Goal: Transaction & Acquisition: Subscribe to service/newsletter

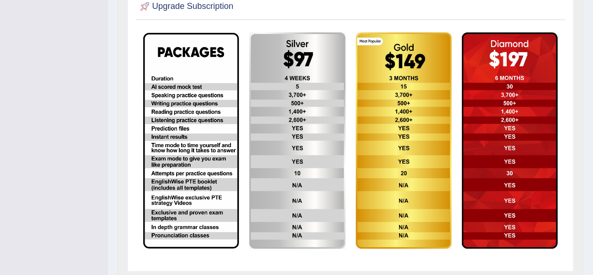
scroll to position [245, 0]
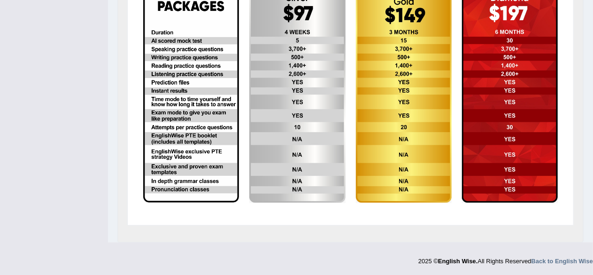
click at [122, 124] on div "Upgrade Subscription" at bounding box center [350, 89] width 466 height 307
click at [351, 208] on td at bounding box center [404, 94] width 106 height 227
click at [241, 202] on td at bounding box center [191, 94] width 106 height 227
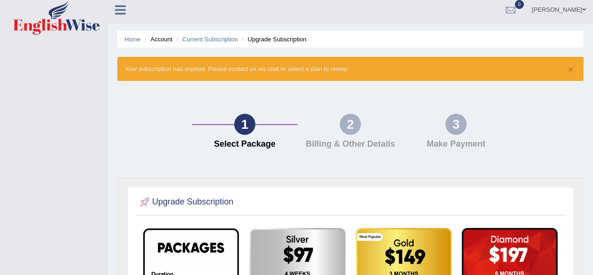
scroll to position [0, 0]
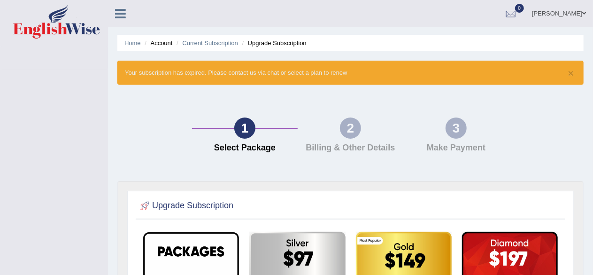
click at [354, 128] on div "2" at bounding box center [350, 127] width 21 height 21
click at [460, 135] on div "3" at bounding box center [456, 127] width 21 height 21
click at [215, 41] on link "Current Subscription" at bounding box center [210, 42] width 56 height 7
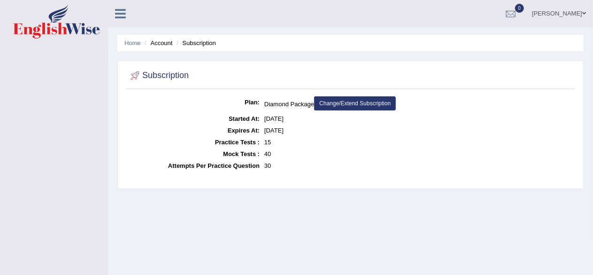
click at [197, 45] on li "Subscription" at bounding box center [195, 43] width 42 height 9
click at [159, 39] on li "Account" at bounding box center [157, 43] width 30 height 9
click at [128, 41] on link "Home" at bounding box center [132, 42] width 16 height 7
